Goal: Task Accomplishment & Management: Complete application form

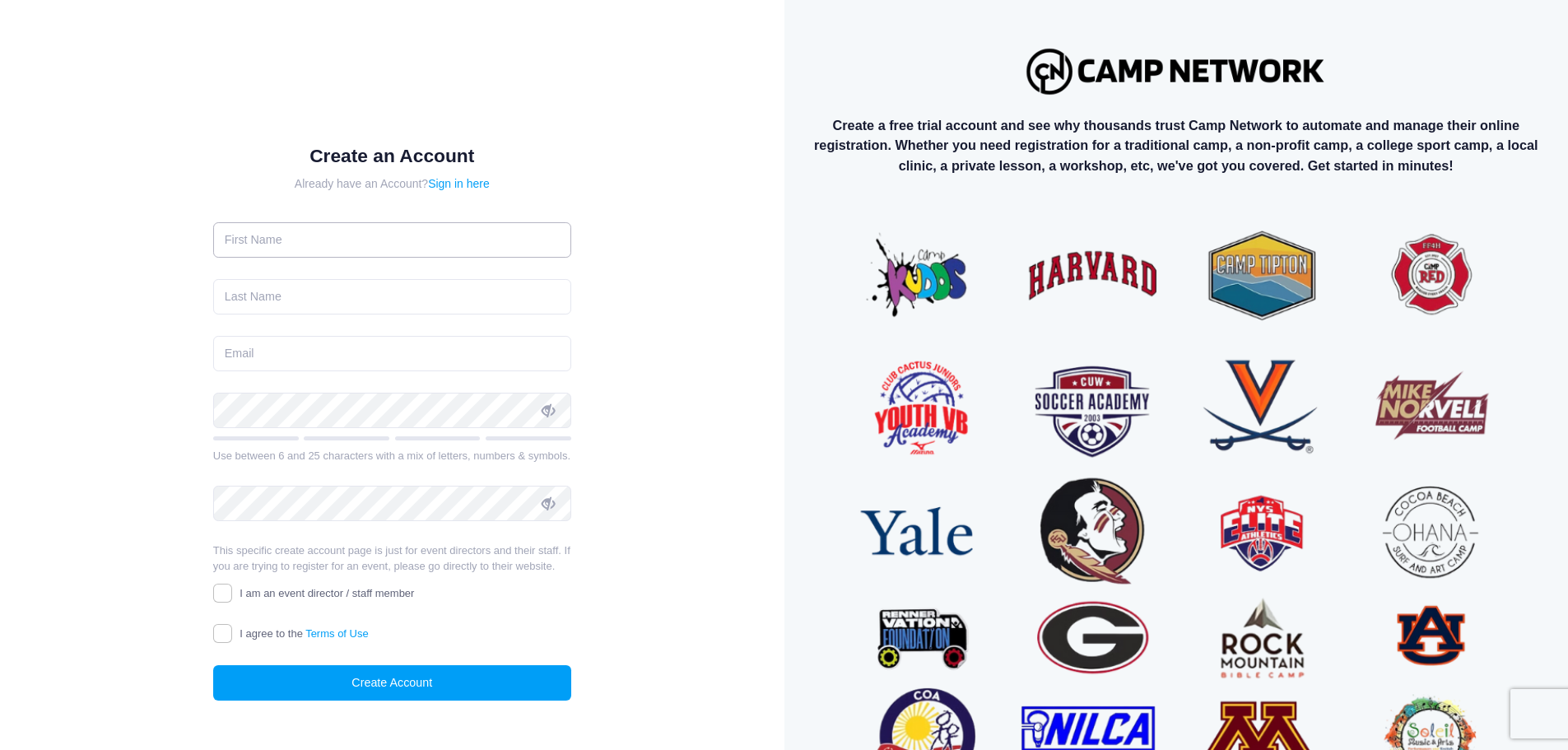
click at [395, 224] on input "text" at bounding box center [393, 240] width 358 height 35
type input "Carly"
type input "Lansing"
type input "l"
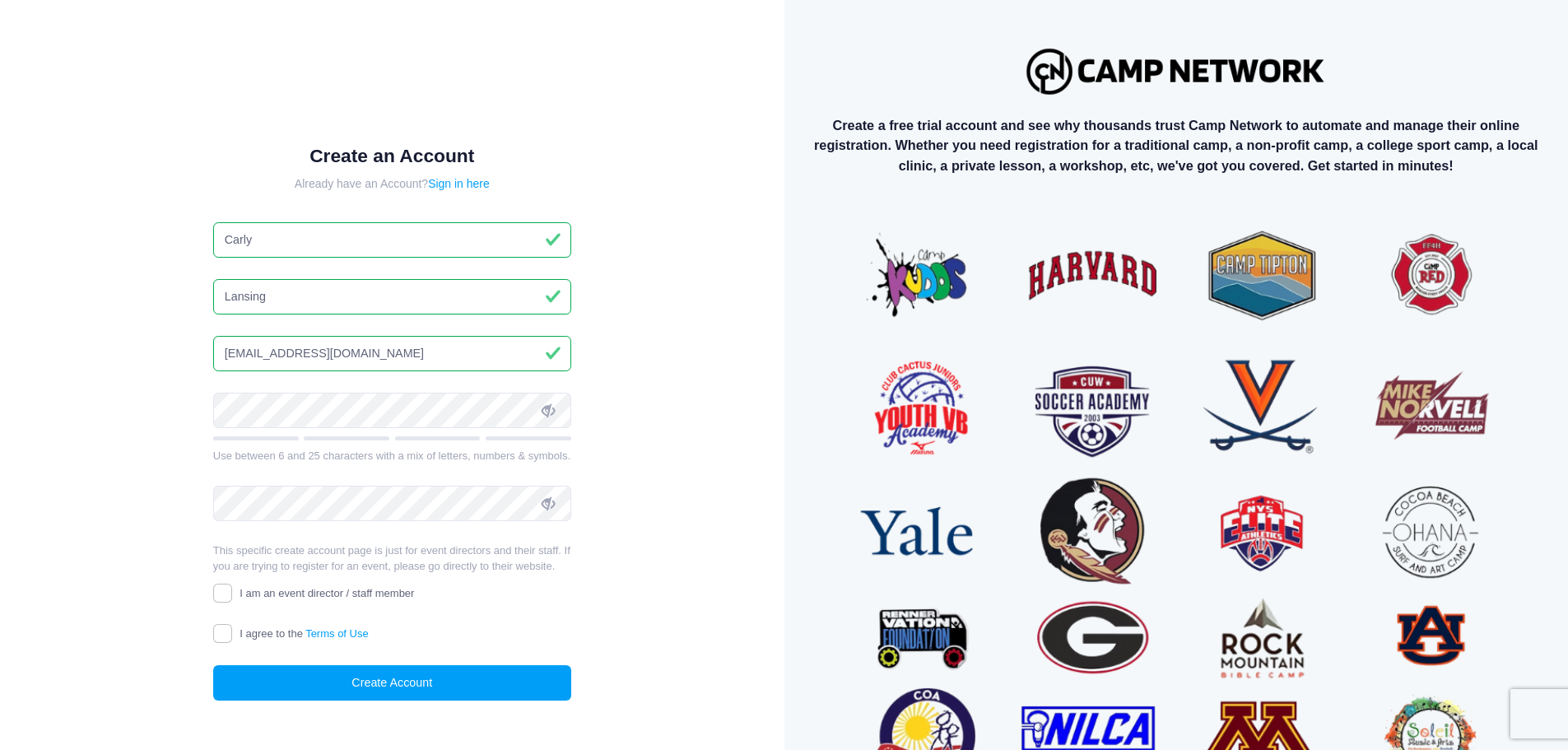
type input "carly.lansing09@gmail.com"
click at [675, 386] on div "Create an Account Already have an Account? Sign in here Carly Lansing carly.lan…" at bounding box center [393, 437] width 730 height 819
click at [690, 428] on div "Create an Account Already have an Account? Sign in here Carly Lansing carly.lan…" at bounding box center [393, 437] width 730 height 819
click at [93, 406] on div "Create an Account Already have an Account? Sign in here Carly Lansing carly.lan…" at bounding box center [393, 437] width 730 height 819
click at [223, 643] on input "I agree to the Terms of Use" at bounding box center [222, 633] width 19 height 19
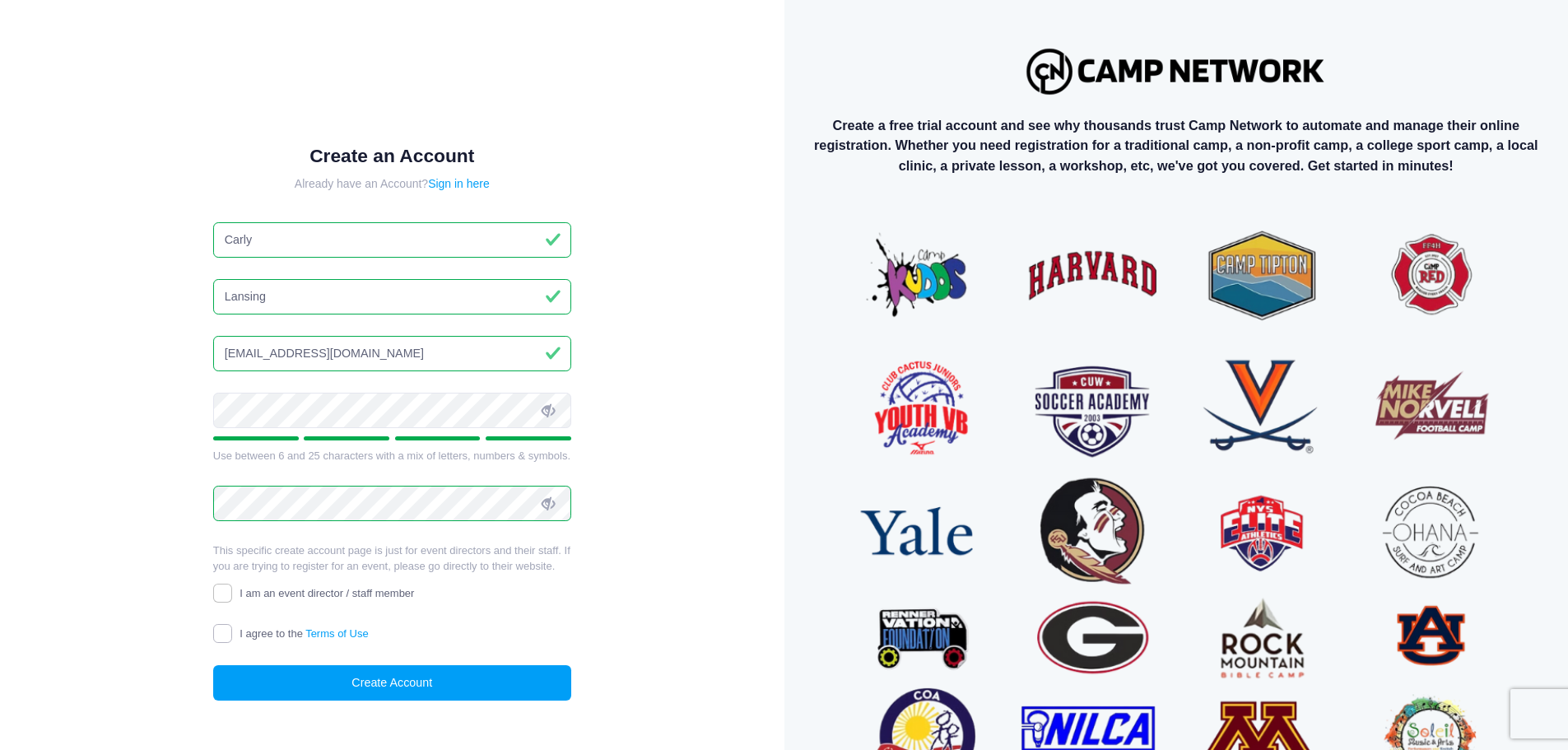
checkbox input "true"
click at [312, 700] on button "Create Account" at bounding box center [393, 683] width 358 height 35
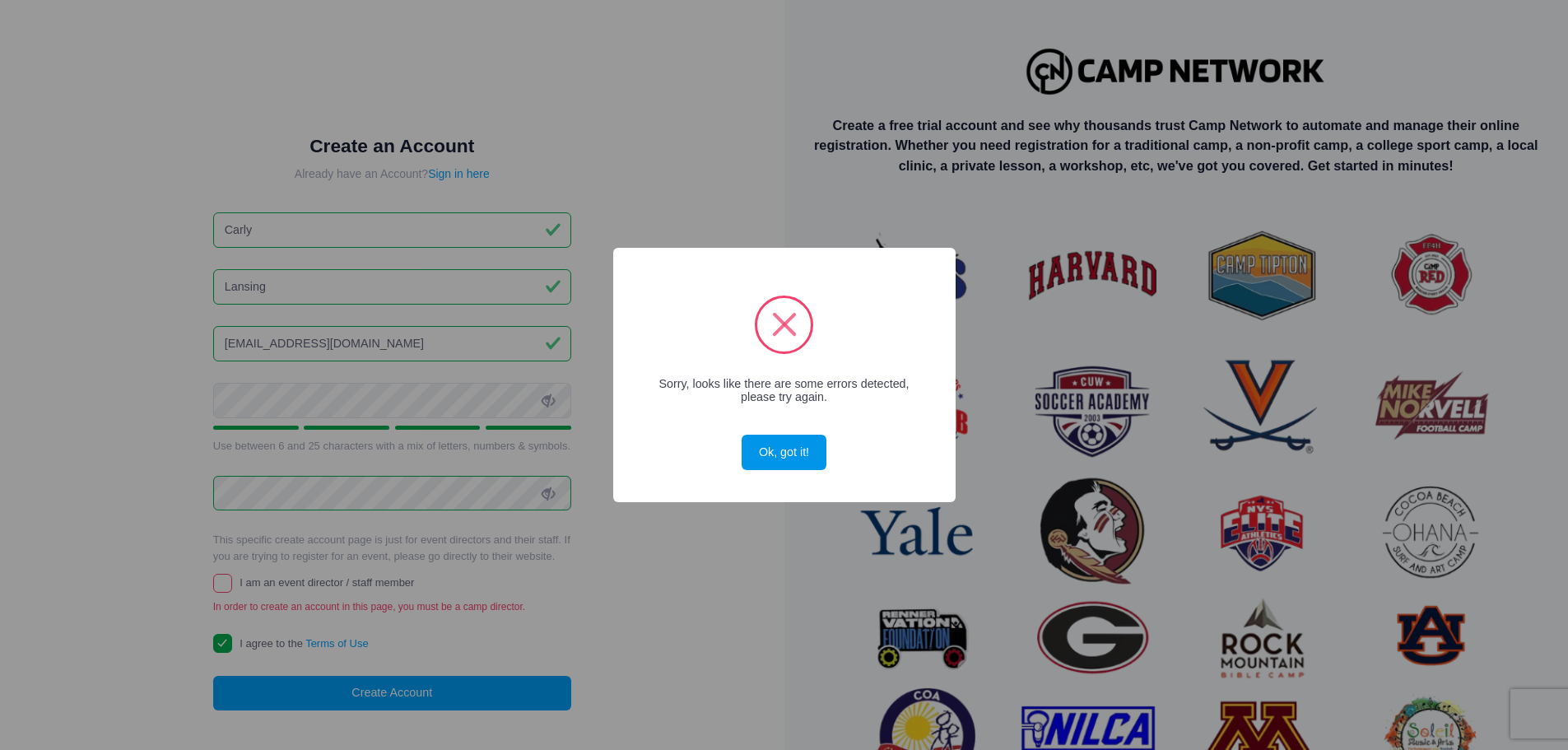
click at [774, 449] on button "Ok, got it!" at bounding box center [783, 452] width 84 height 35
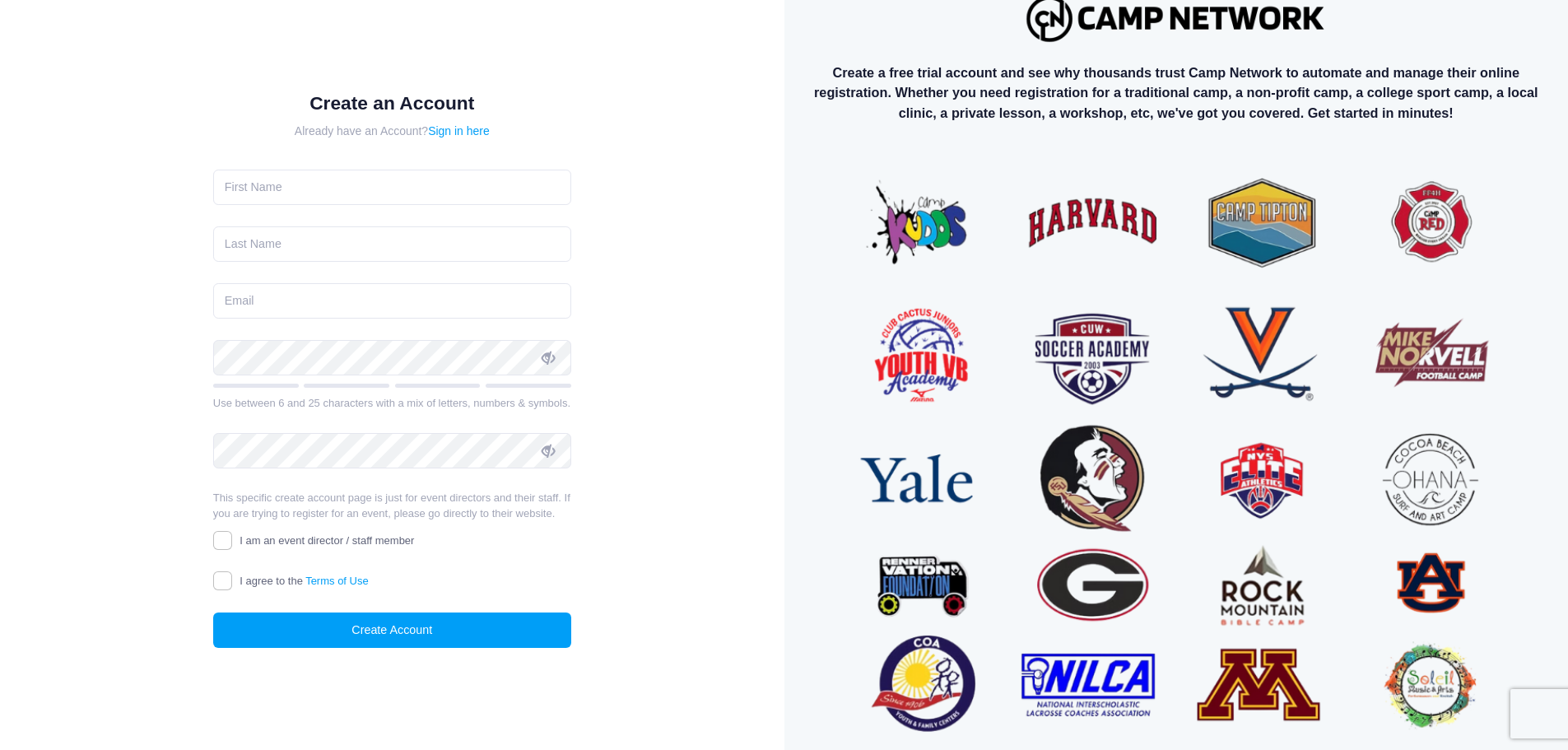
scroll to position [83, 0]
